Goal: Information Seeking & Learning: Learn about a topic

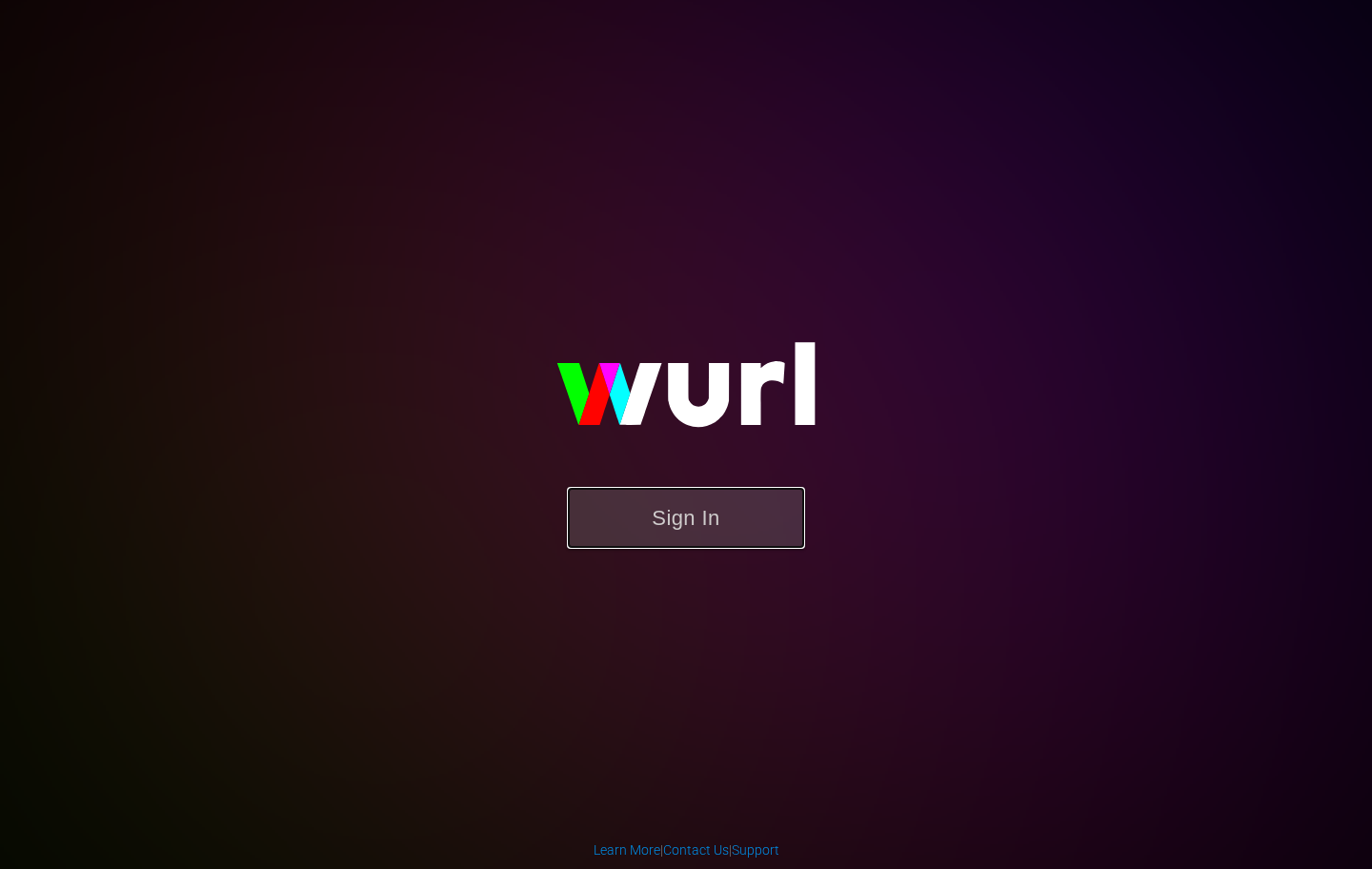
click at [672, 534] on button "Sign In" at bounding box center [686, 518] width 239 height 62
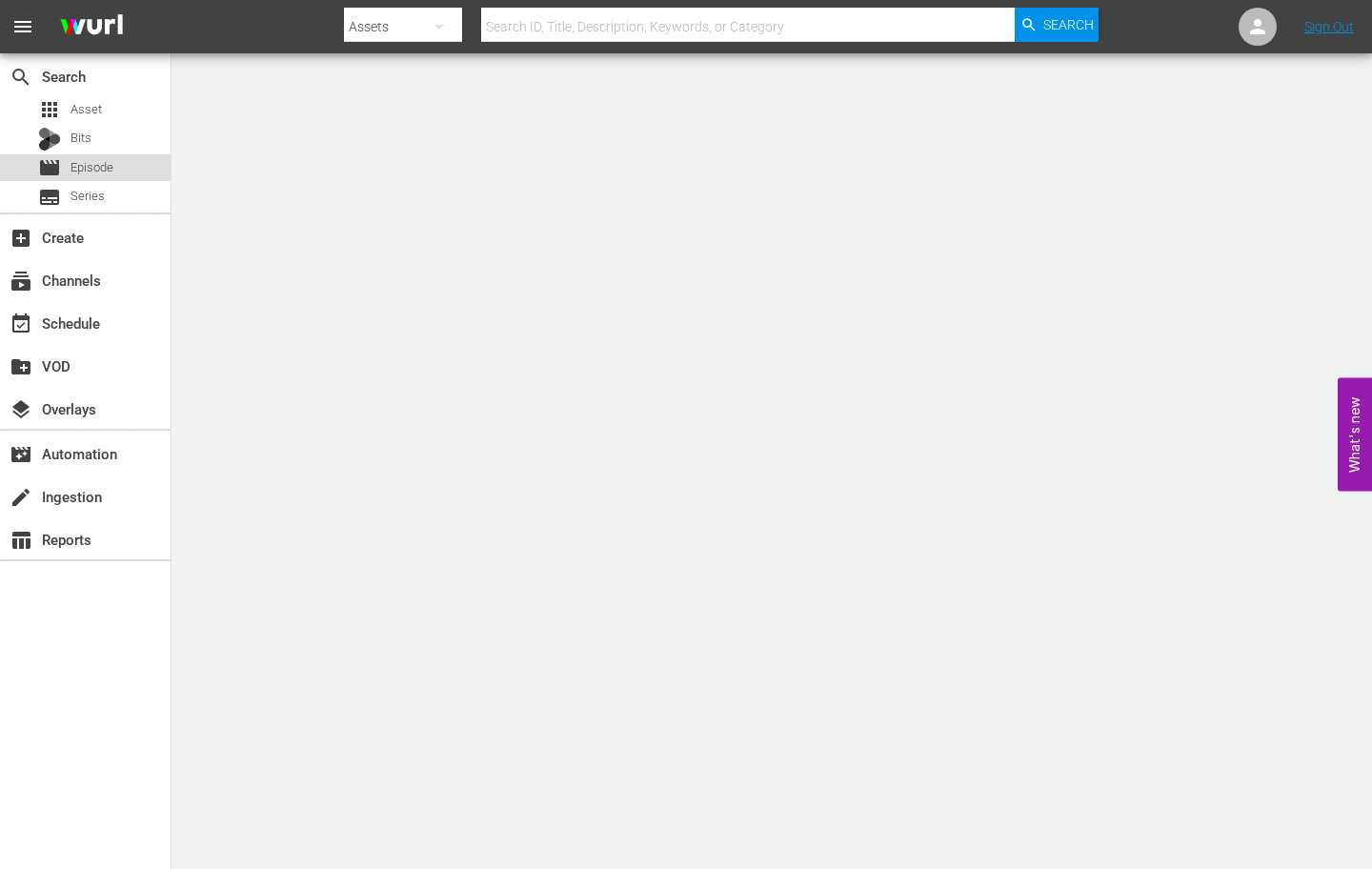
click at [106, 161] on span "Episode" at bounding box center [92, 168] width 43 height 19
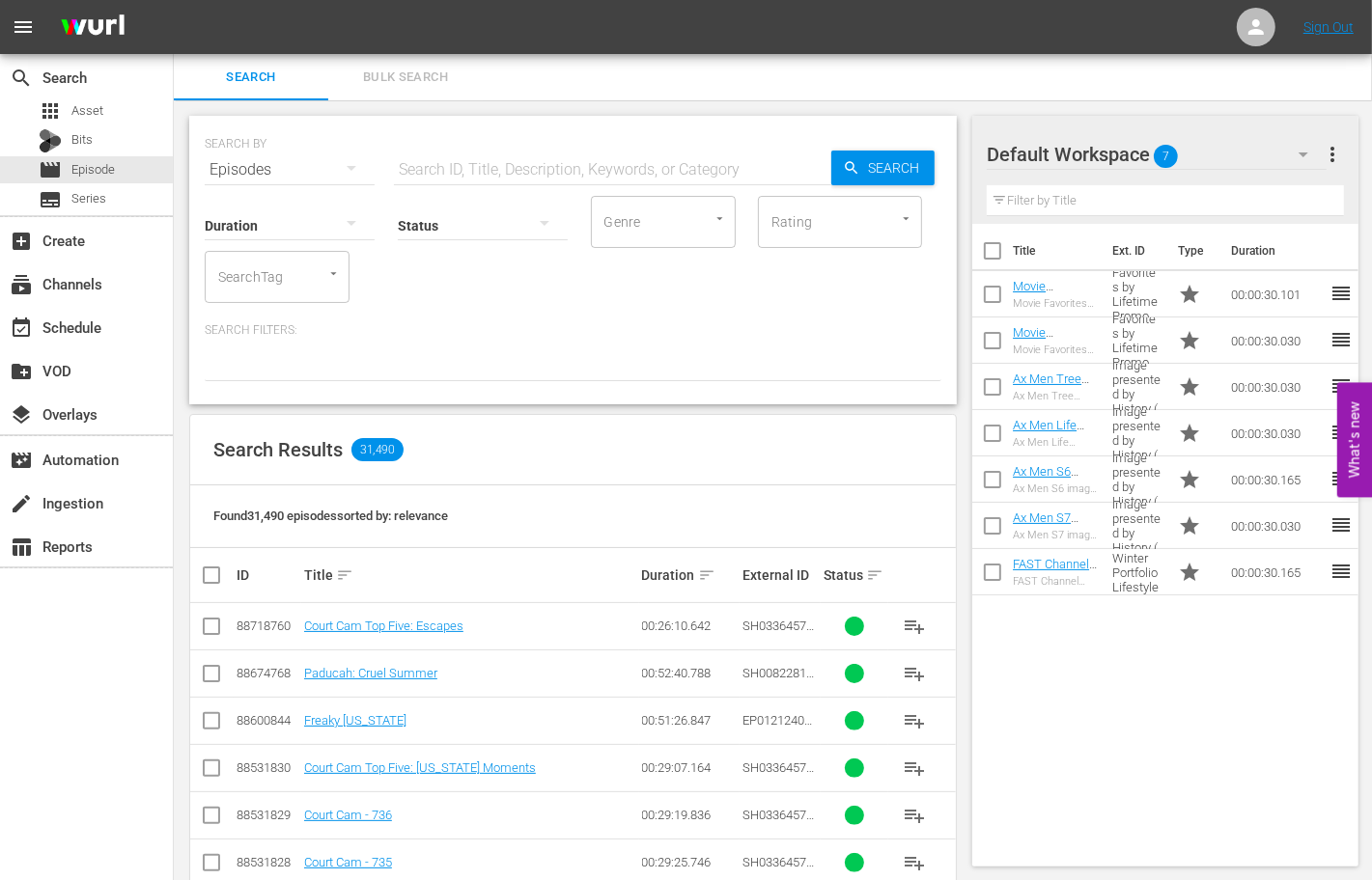
click at [877, 72] on div "Search Bulk Search" at bounding box center [773, 77] width 1199 height 46
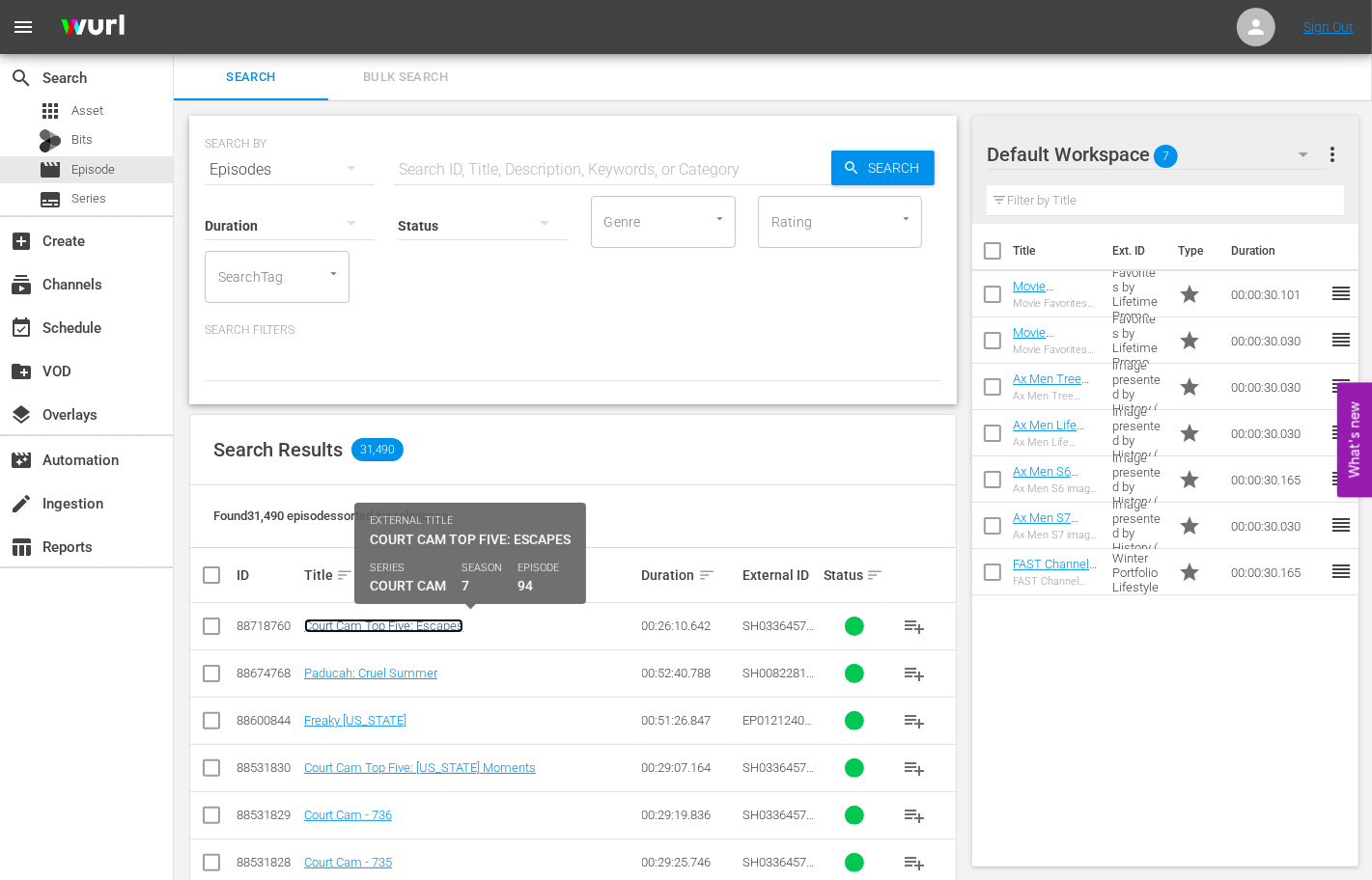
click at [431, 628] on link "Court Cam Top Five: Escapes" at bounding box center [383, 626] width 160 height 15
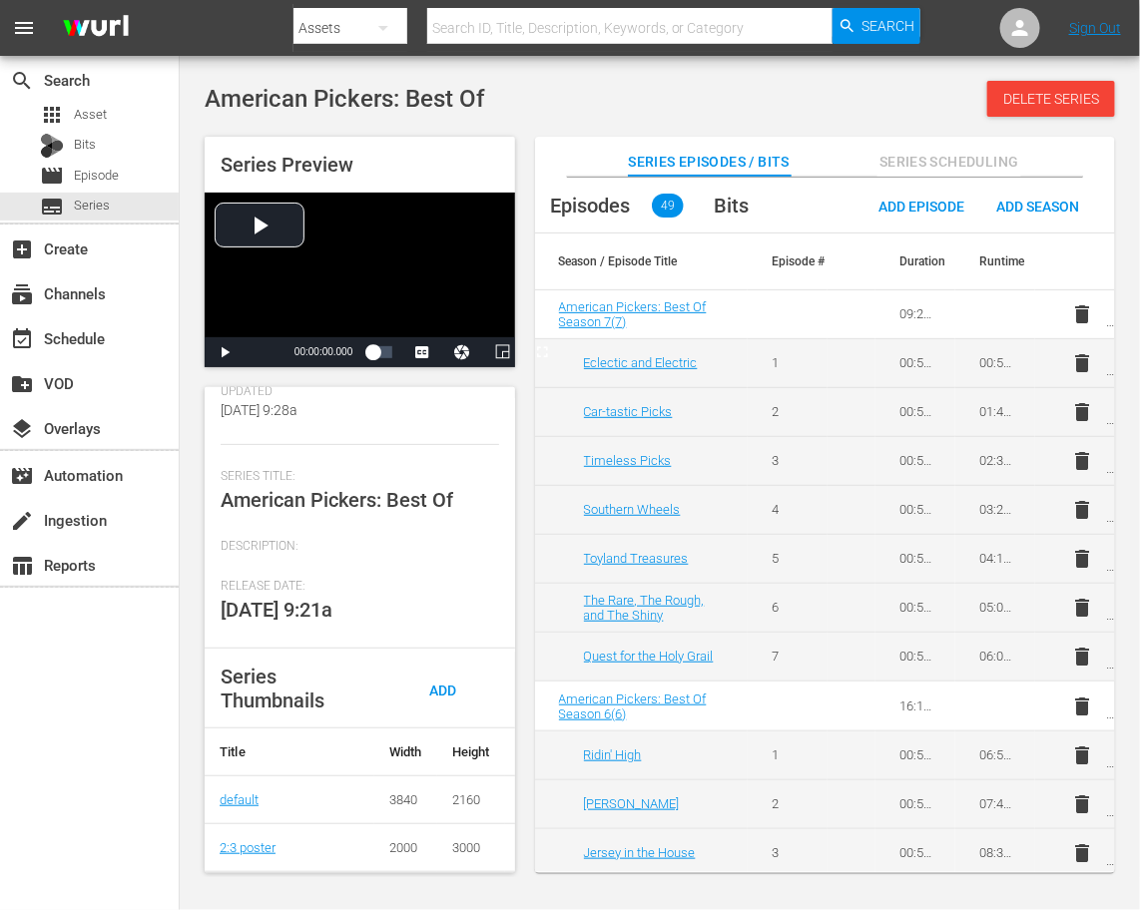
scroll to position [280, 0]
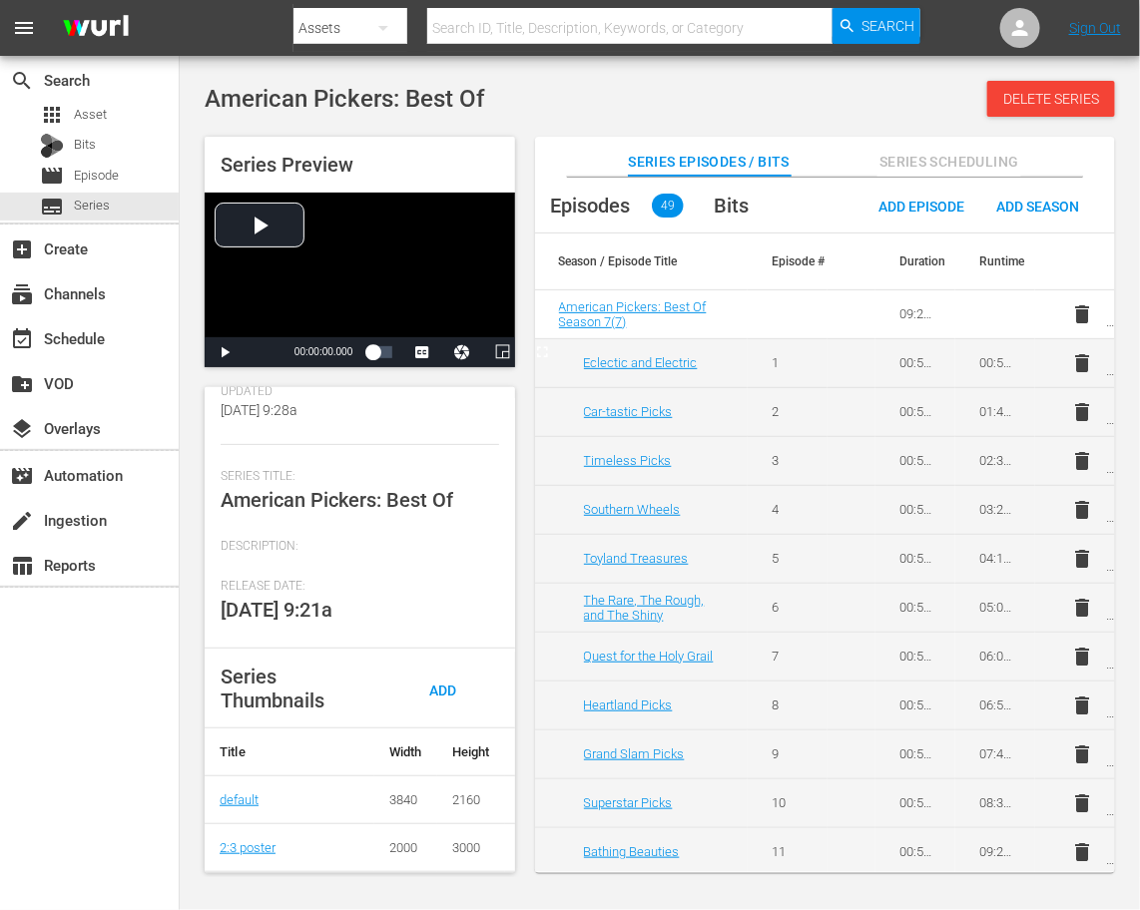
click at [464, 510] on div "Series Title: American Pickers: Best Of" at bounding box center [360, 504] width 278 height 70
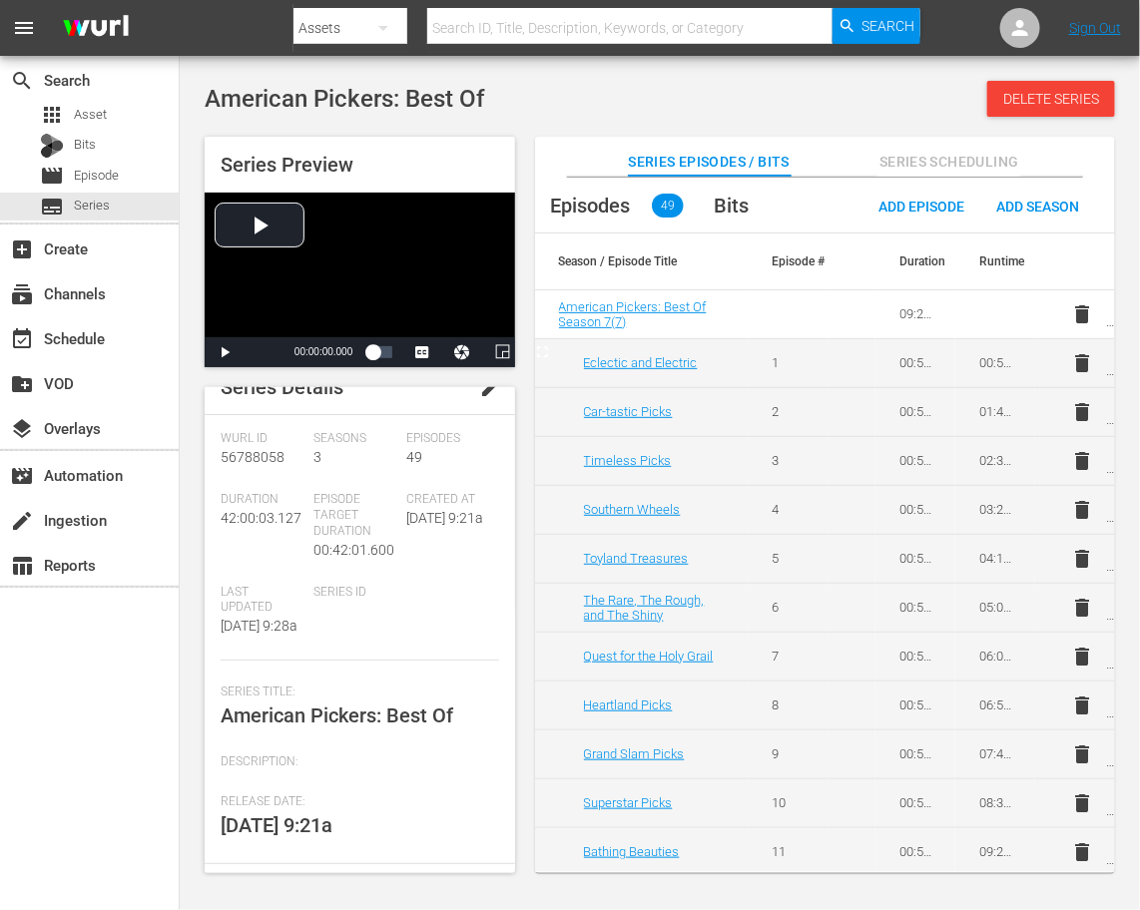
scroll to position [0, 0]
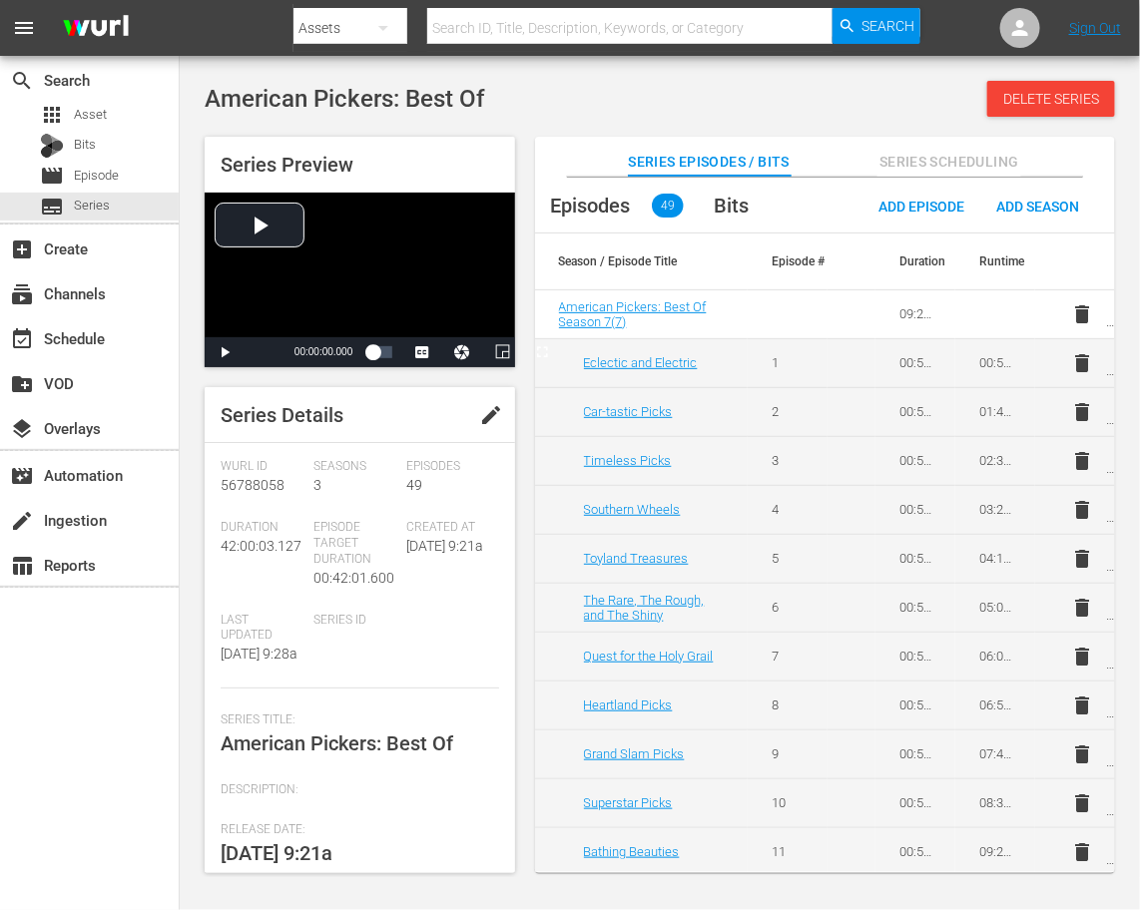
click at [572, 108] on div "American Pickers: Best Of Delete Series" at bounding box center [660, 99] width 910 height 36
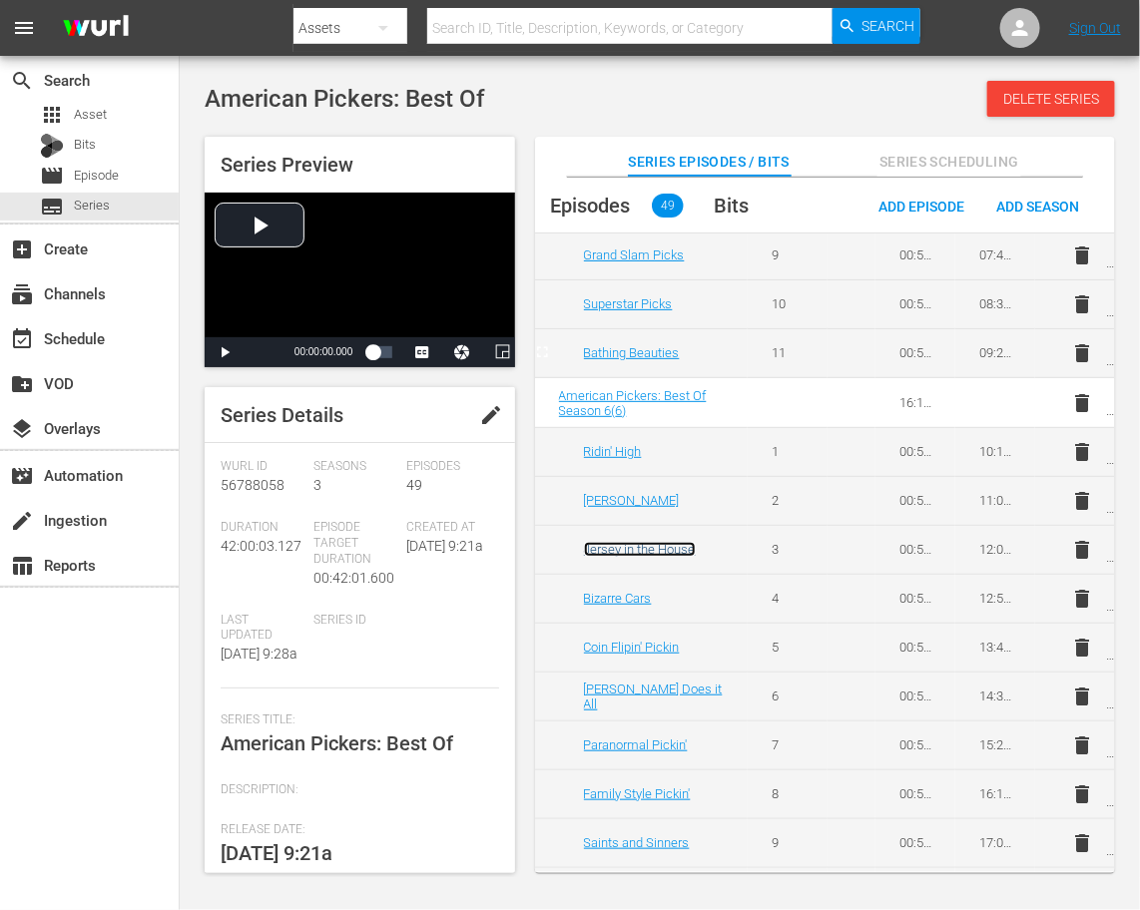
scroll to position [1248, 0]
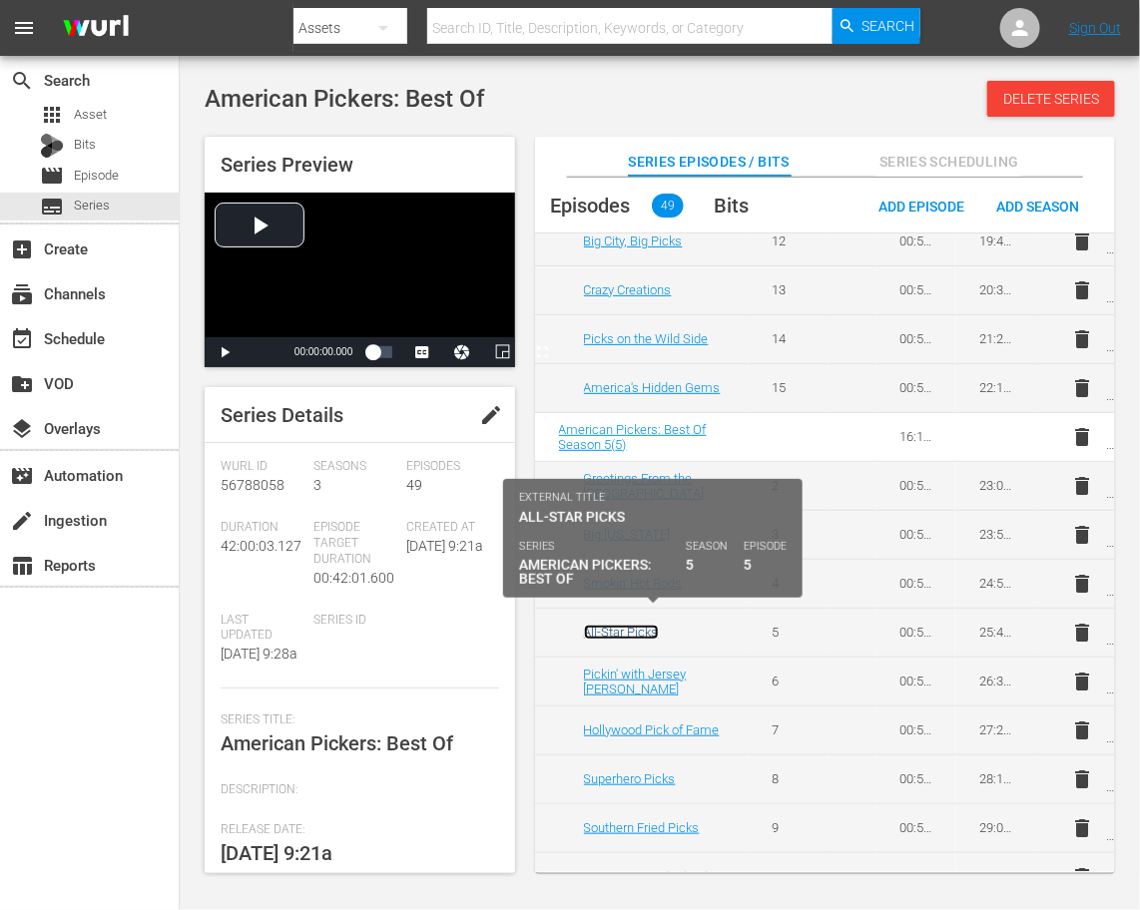
click at [638, 625] on link "All-Star Picks" at bounding box center [621, 632] width 75 height 15
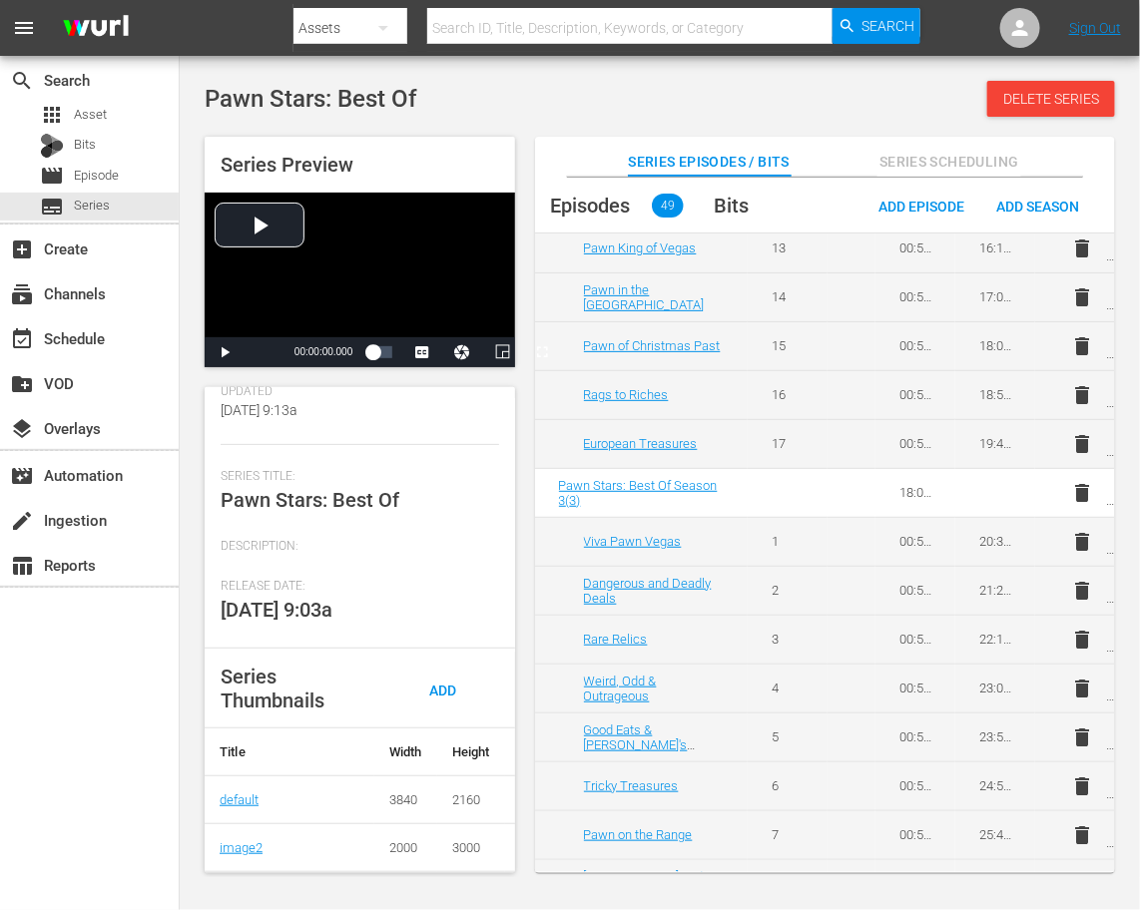
scroll to position [1372, 0]
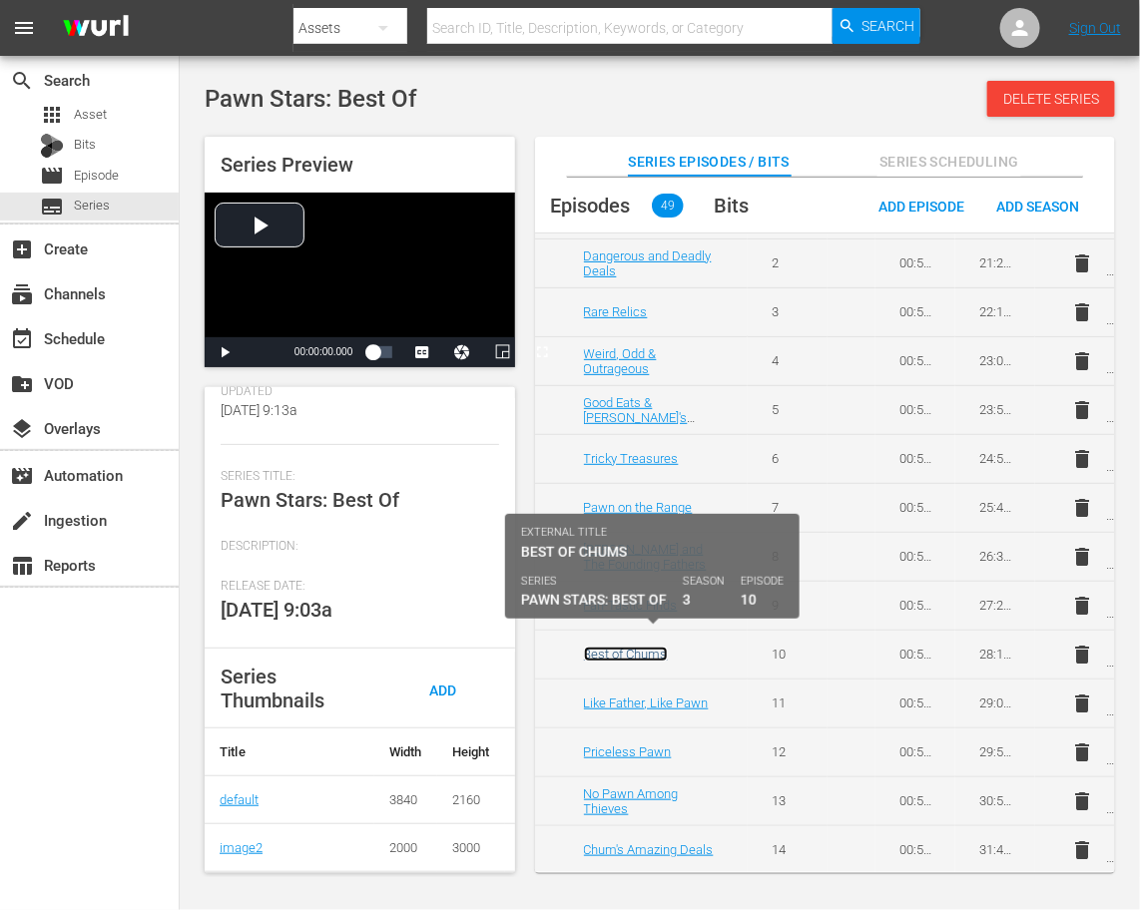
click at [635, 647] on link "Best of Chums" at bounding box center [626, 654] width 84 height 15
